Goal: Find specific page/section

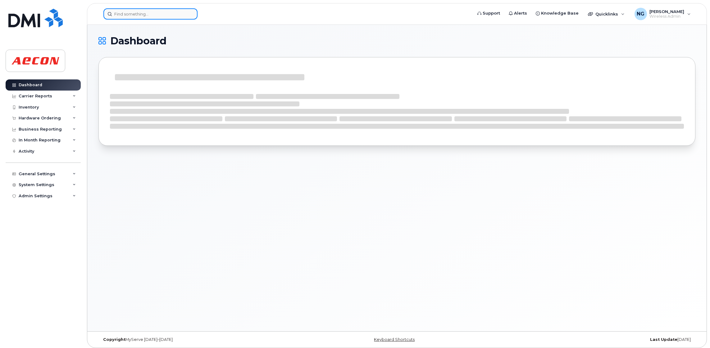
click at [168, 10] on input at bounding box center [150, 13] width 94 height 11
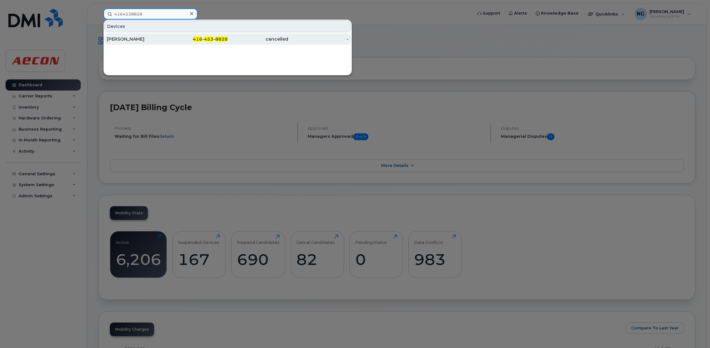
type input "4164538828"
click at [145, 43] on div "[PERSON_NAME]" at bounding box center [137, 39] width 61 height 11
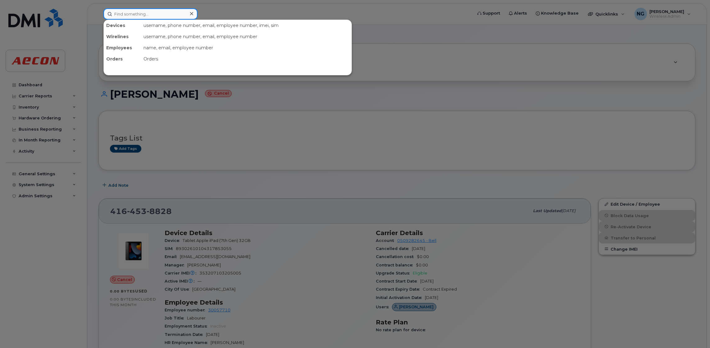
click at [165, 13] on input at bounding box center [150, 13] width 94 height 11
click at [384, 164] on div at bounding box center [355, 174] width 710 height 348
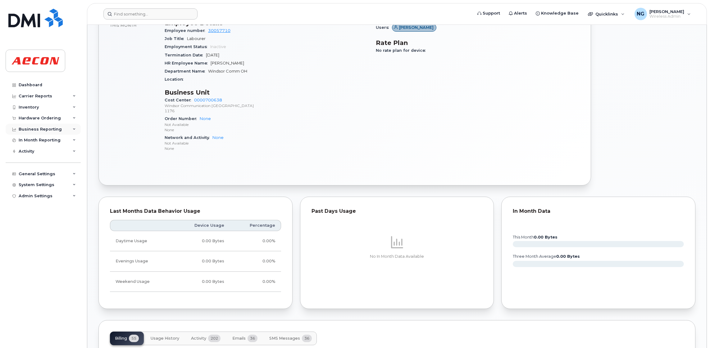
scroll to position [186, 0]
